Goal: Information Seeking & Learning: Learn about a topic

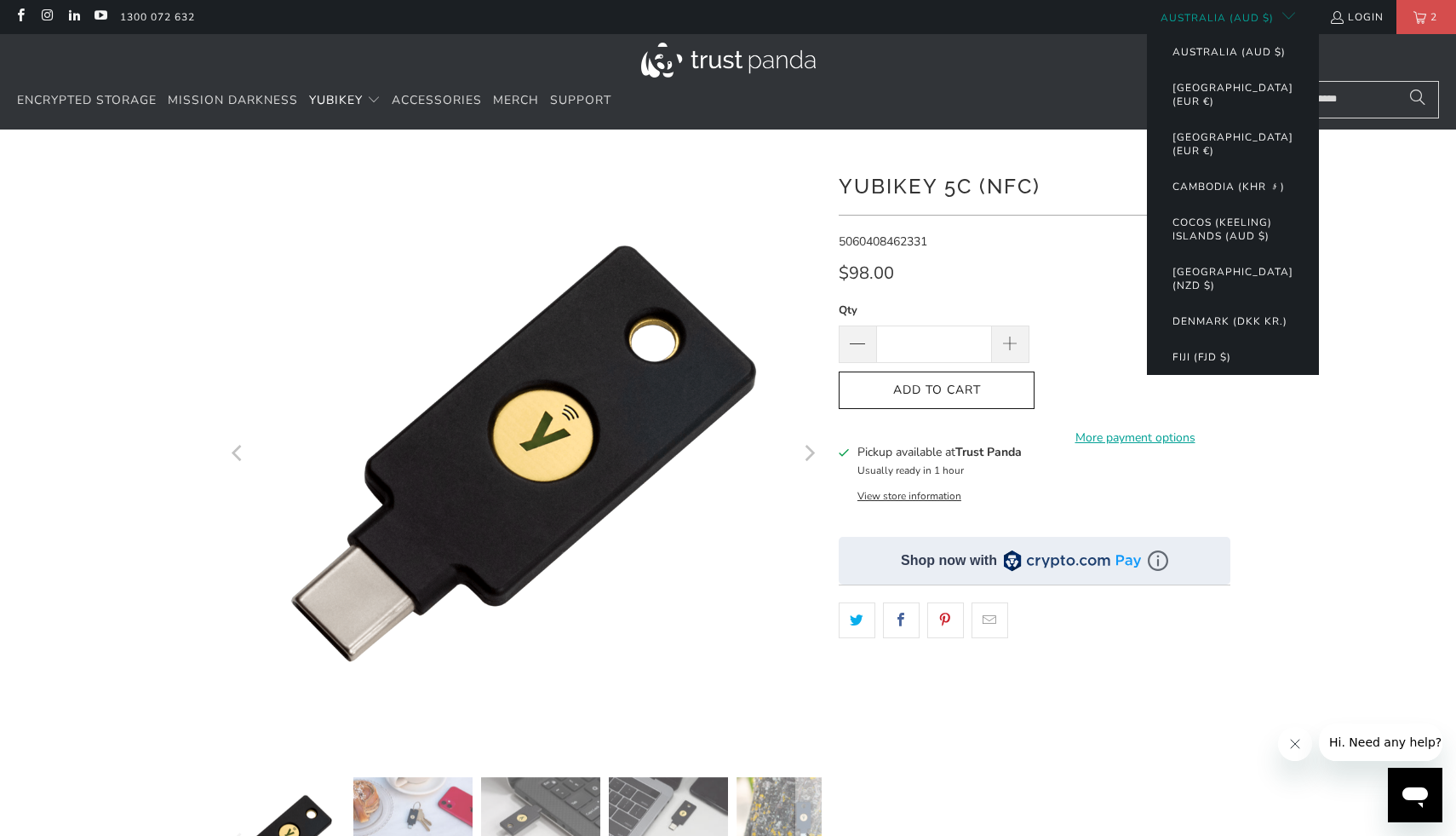
click at [1270, 7] on button "Australia (AUD $)" at bounding box center [1221, 17] width 149 height 35
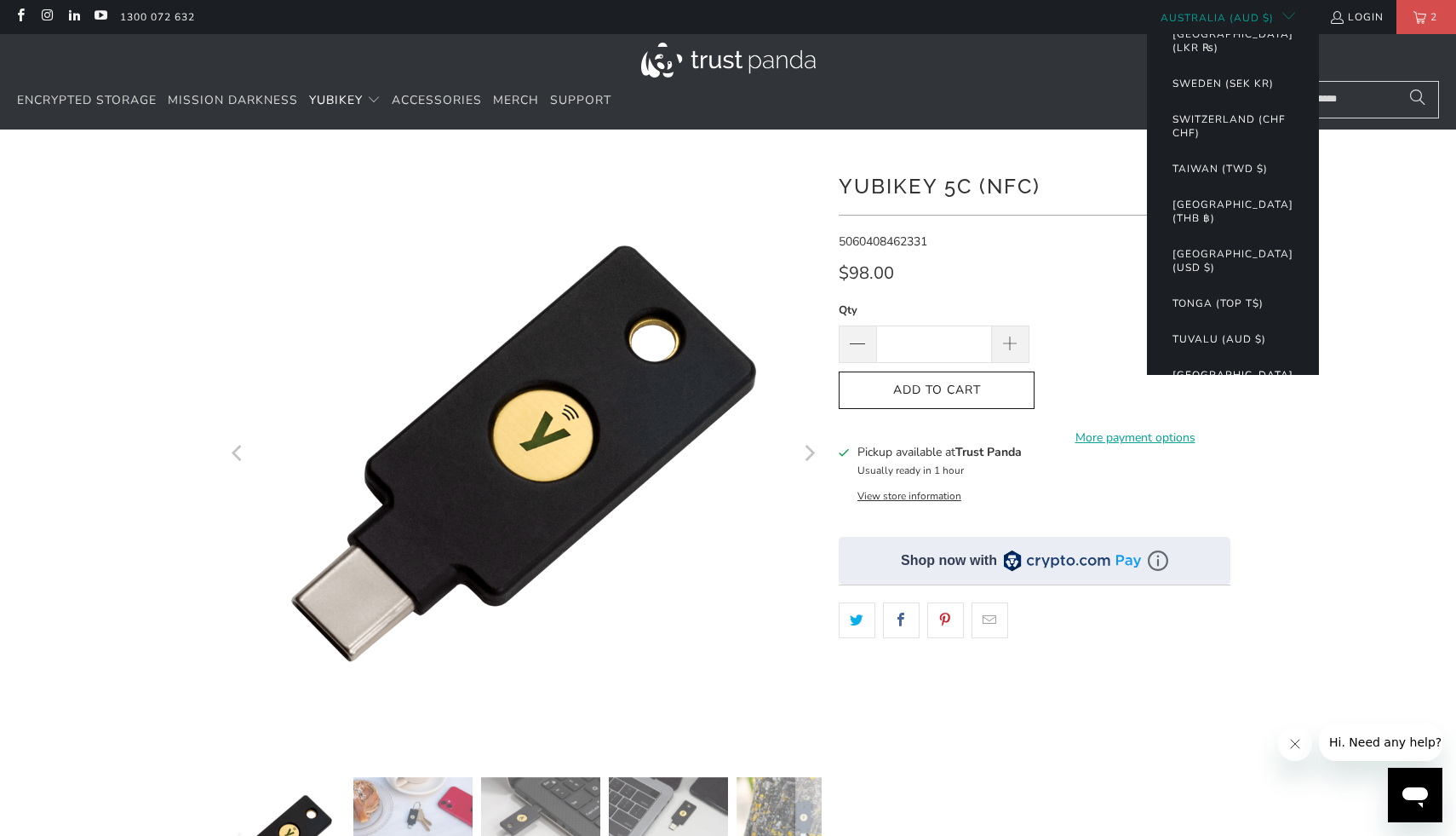
click at [1191, 357] on button "[GEOGRAPHIC_DATA] (USD $)" at bounding box center [1234, 382] width 155 height 50
click at [1189, 357] on button "[GEOGRAPHIC_DATA] (USD $)" at bounding box center [1234, 382] width 155 height 50
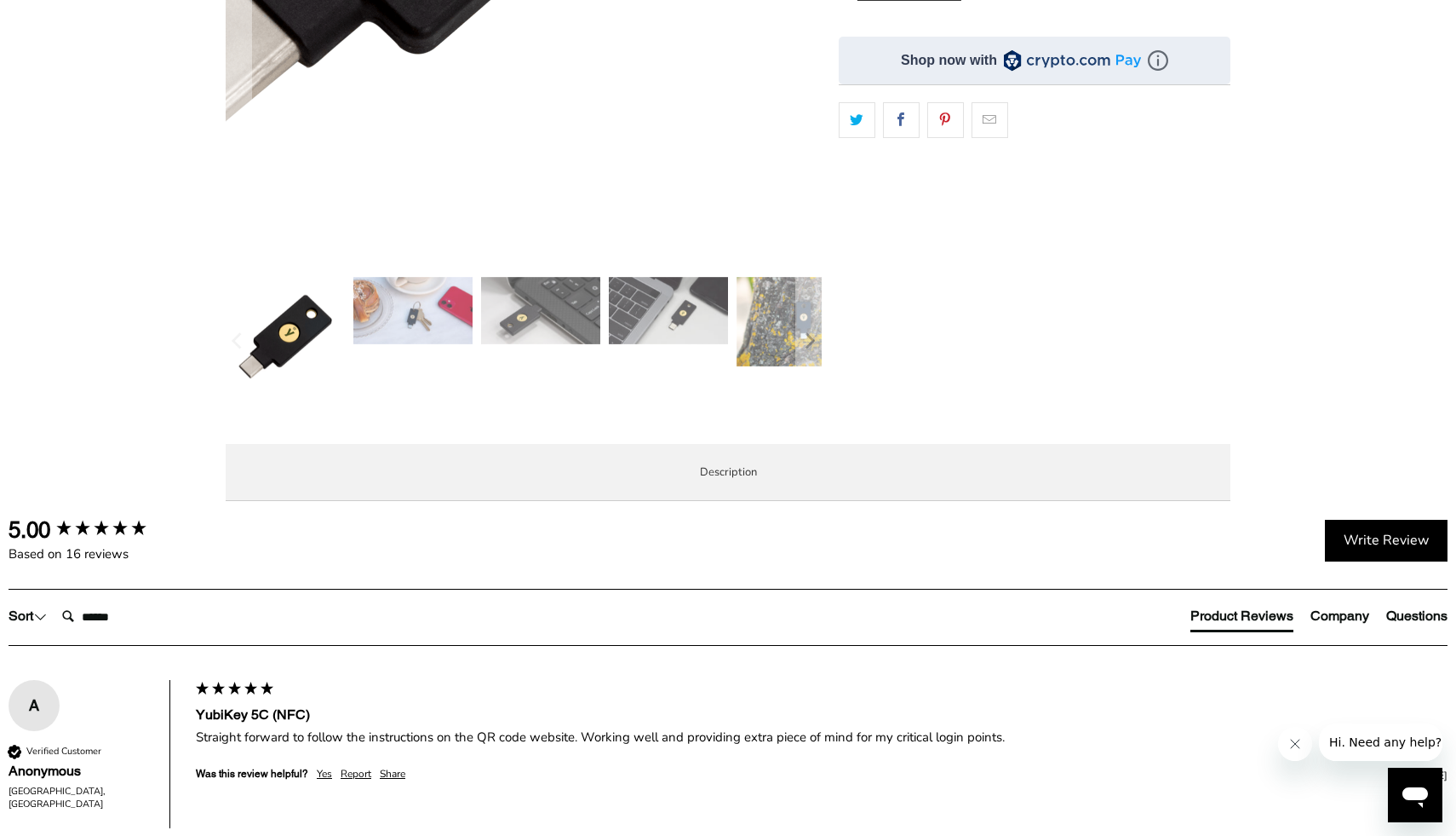
scroll to position [641, 0]
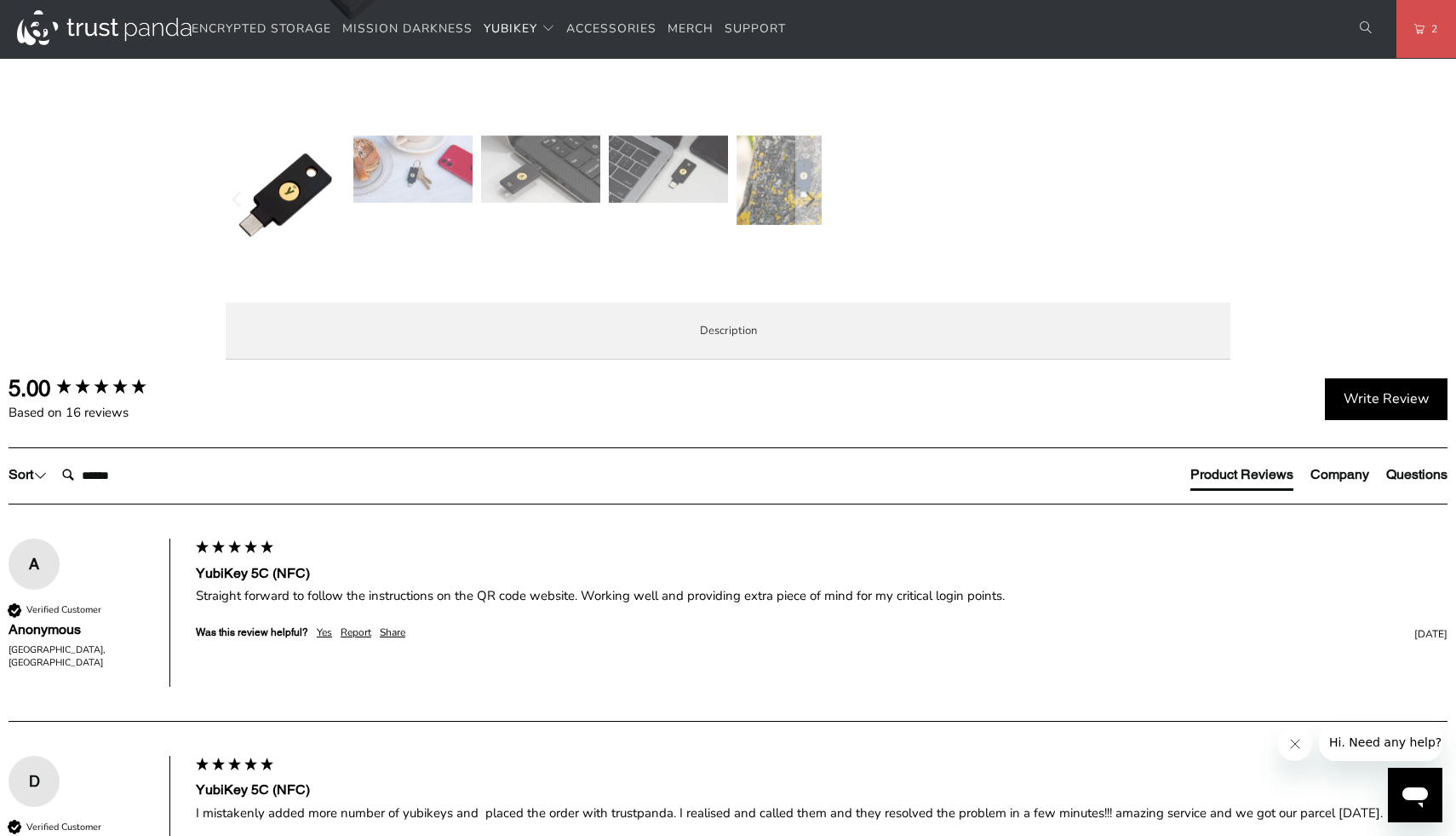
click at [0, 0] on span "Specifications" at bounding box center [0, 0] width 0 height 0
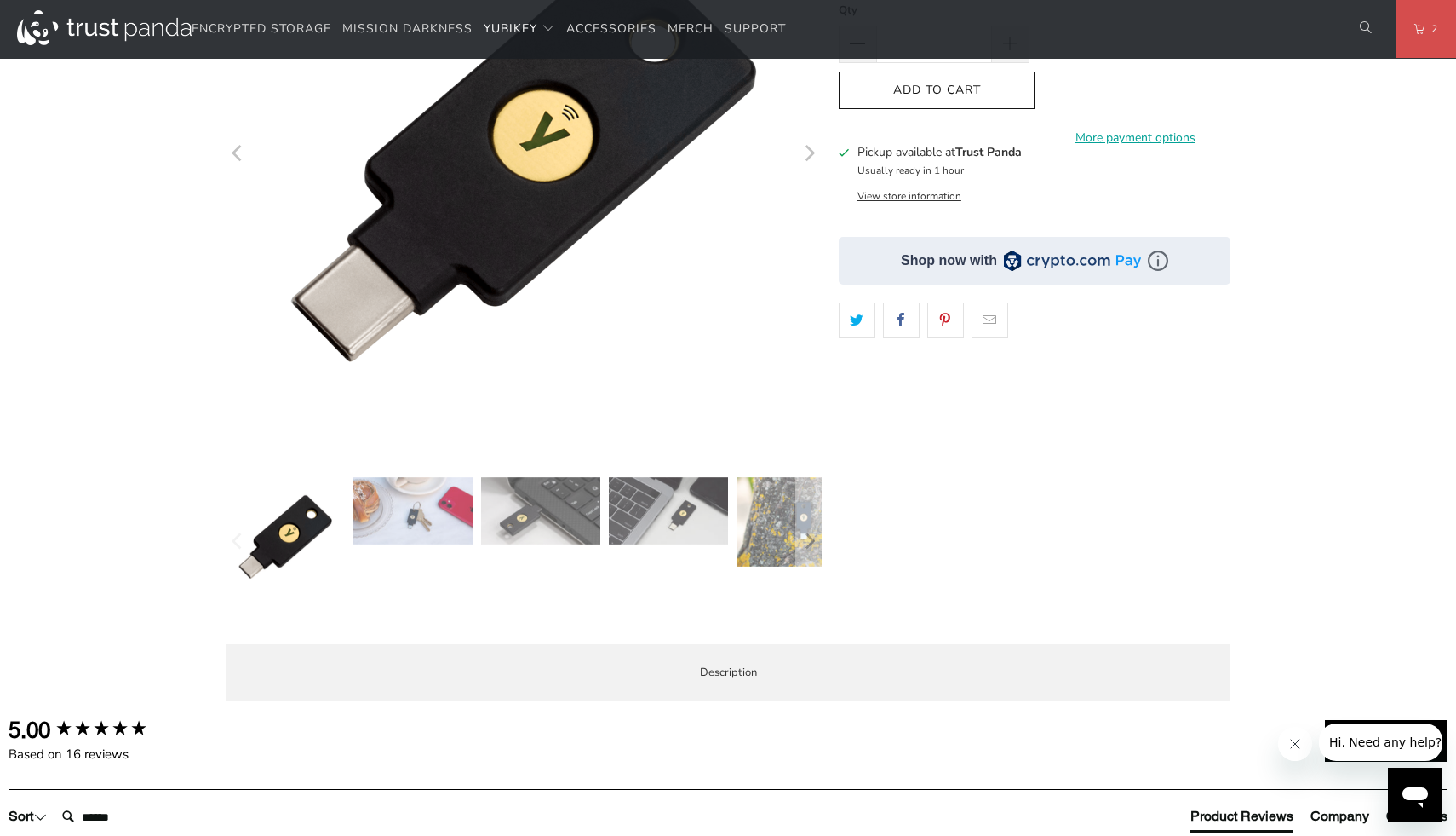
scroll to position [0, 0]
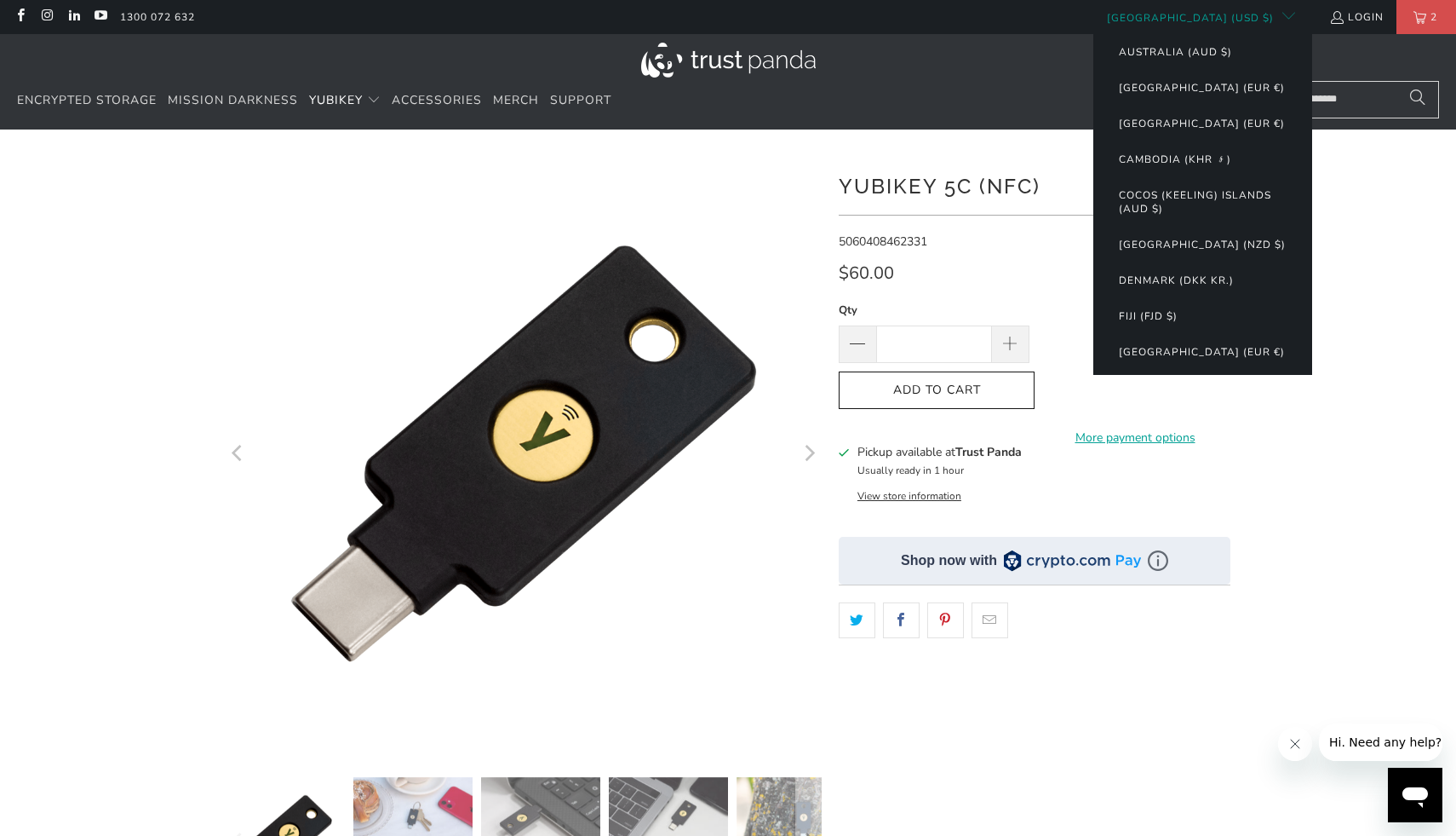
click at [1253, 10] on button "[GEOGRAPHIC_DATA] (USD $)" at bounding box center [1194, 17] width 202 height 35
click at [1204, 58] on button "Australia (AUD $)" at bounding box center [1176, 52] width 148 height 35
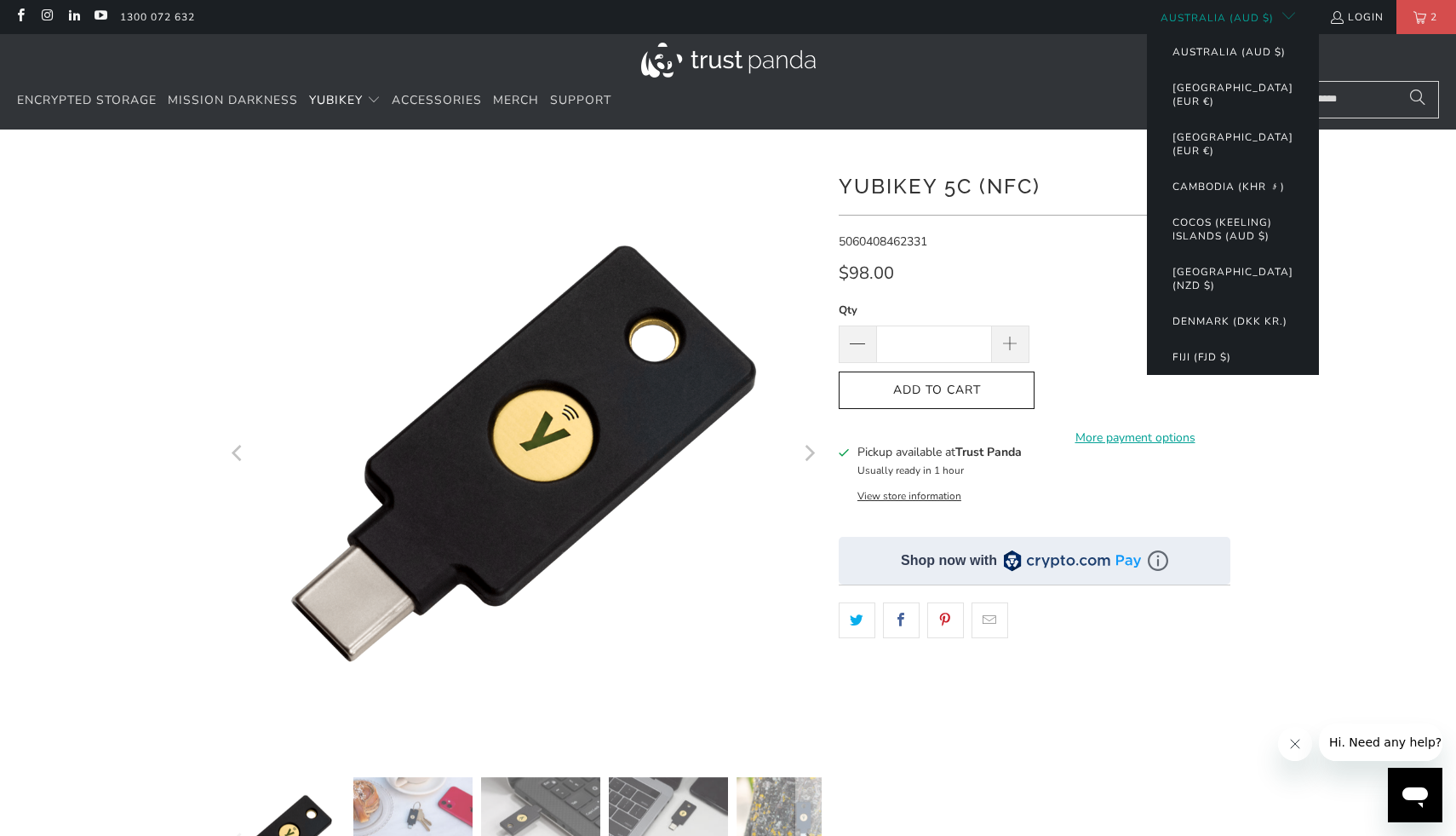
click at [1240, 27] on button "Australia (AUD $)" at bounding box center [1221, 17] width 149 height 35
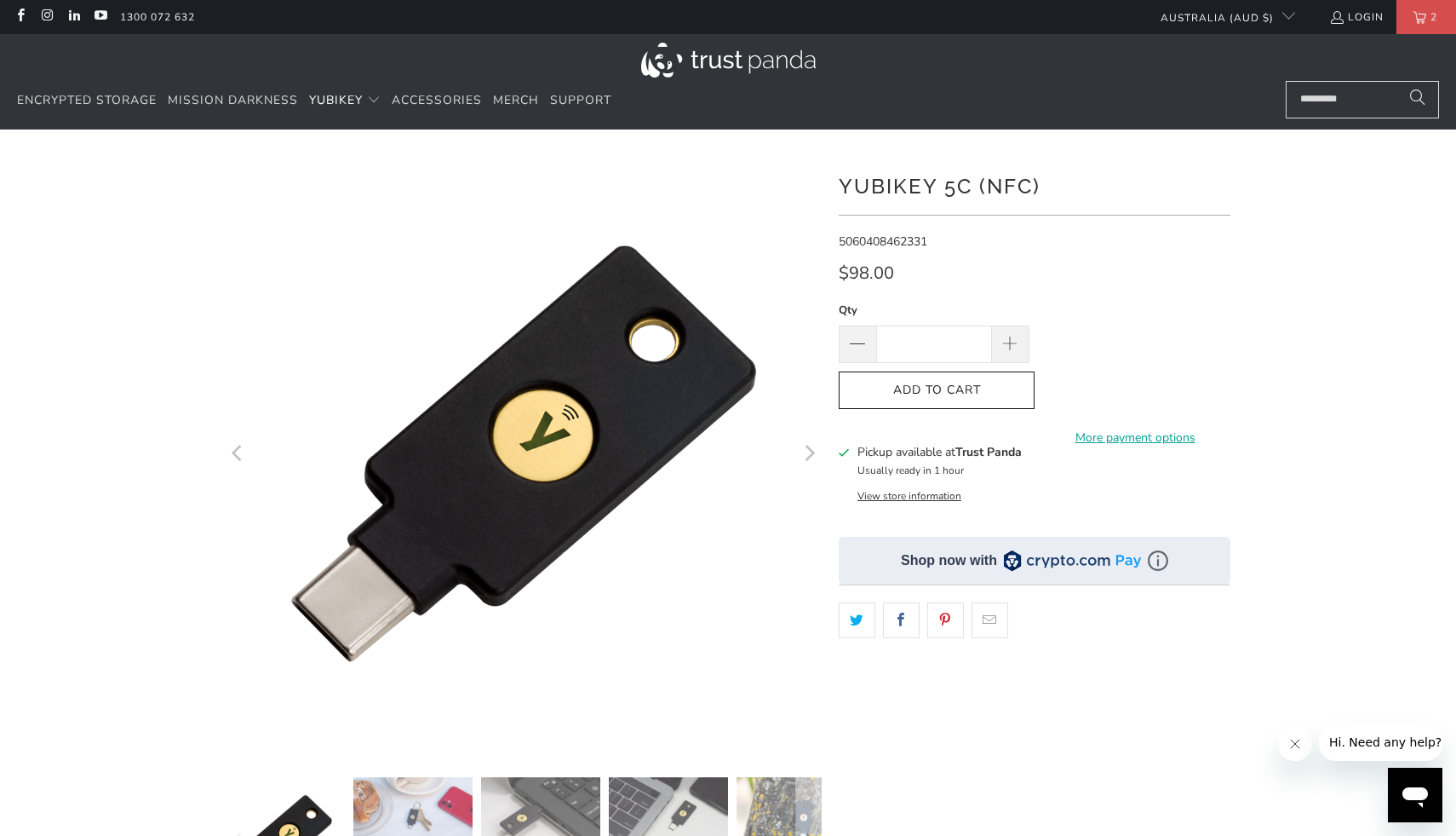
drag, startPoint x: 1399, startPoint y: 128, endPoint x: 1365, endPoint y: 104, distance: 41.6
click at [1399, 128] on div "Encrypted Storage Mission Darkness YubiKey Standard FIPS HSM Merch" at bounding box center [728, 82] width 1456 height 96
